Goal: Check status: Check status

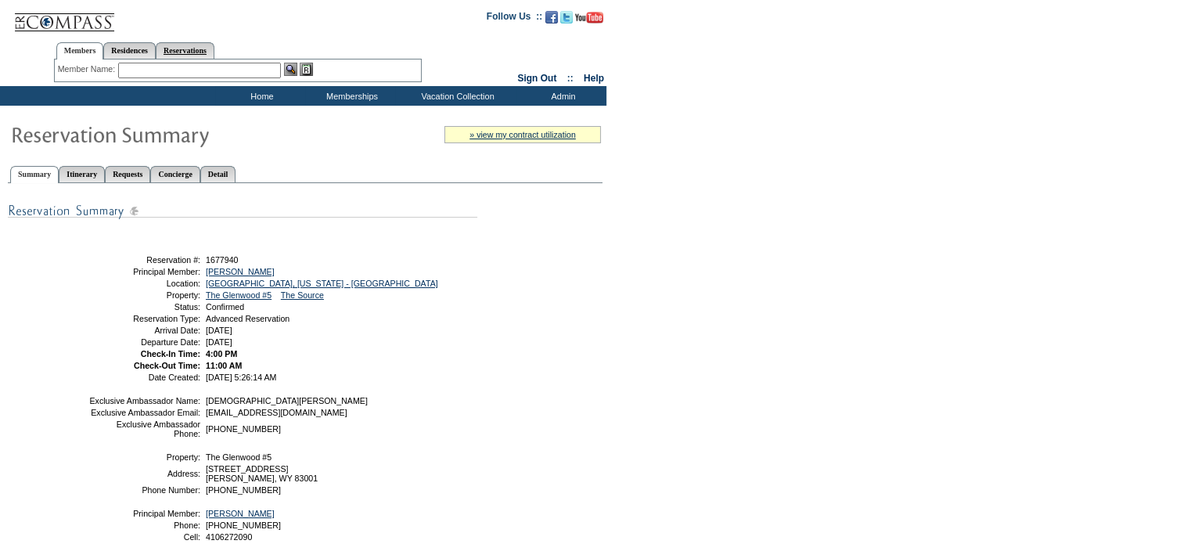
click at [214, 56] on link "Reservations" at bounding box center [185, 50] width 59 height 16
click at [199, 171] on link "Concierge" at bounding box center [174, 174] width 49 height 16
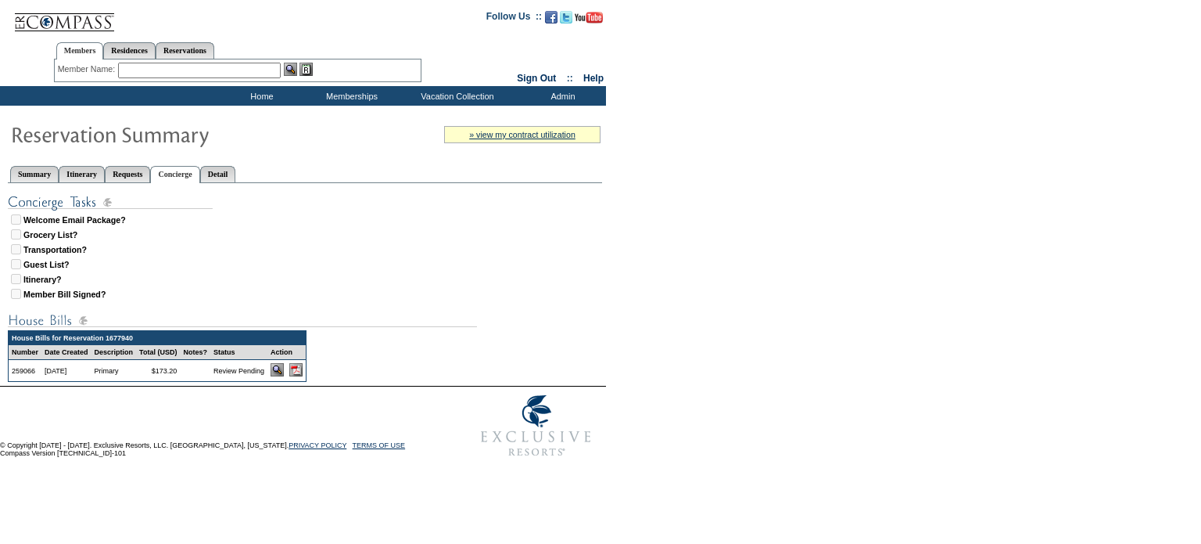
click at [303, 371] on img at bounding box center [295, 369] width 13 height 13
click at [203, 50] on link "Reservations" at bounding box center [185, 50] width 59 height 16
click at [163, 67] on input "text" at bounding box center [148, 71] width 69 height 16
drag, startPoint x: 158, startPoint y: 65, endPoint x: 71, endPoint y: 57, distance: 87.2
click at [76, 56] on div "Members Residences Reservations Member Name: Destination or Residence: Reservat…" at bounding box center [238, 58] width 368 height 49
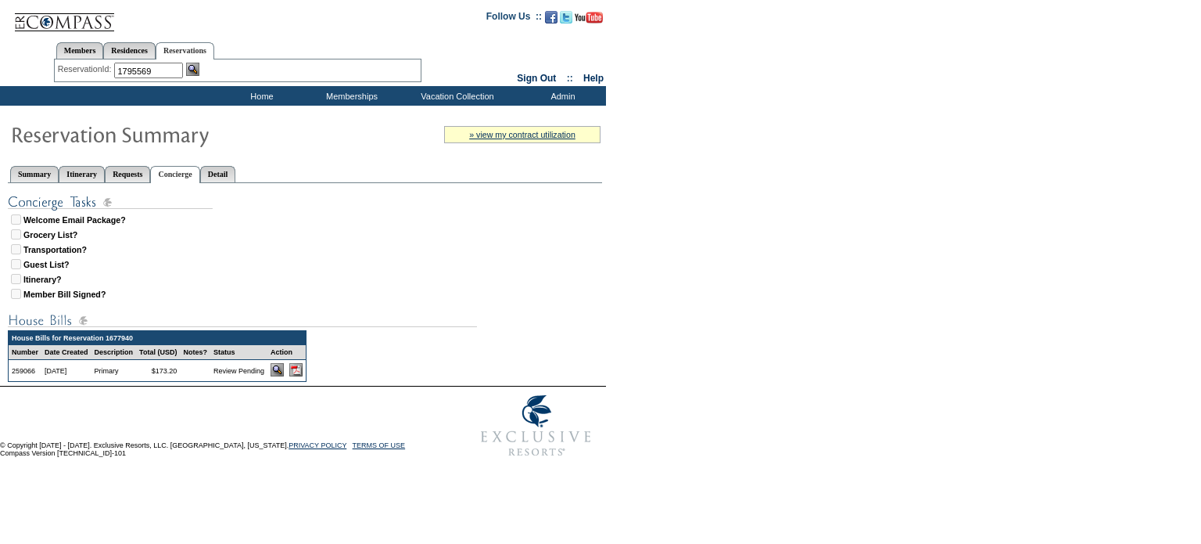
type input "1795569"
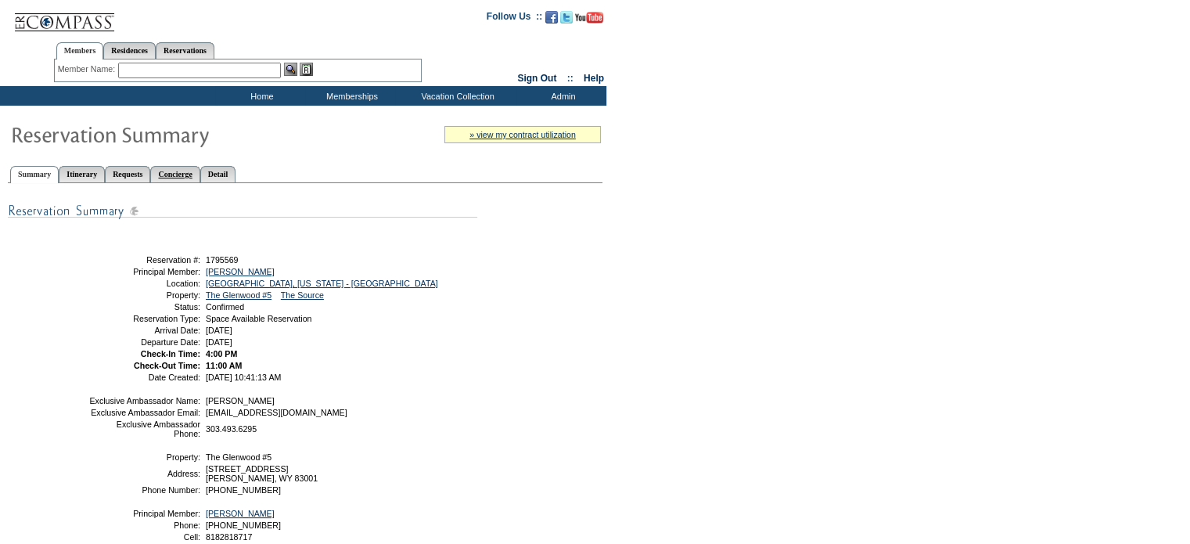
click at [199, 168] on link "Concierge" at bounding box center [174, 174] width 49 height 16
